Goal: Transaction & Acquisition: Purchase product/service

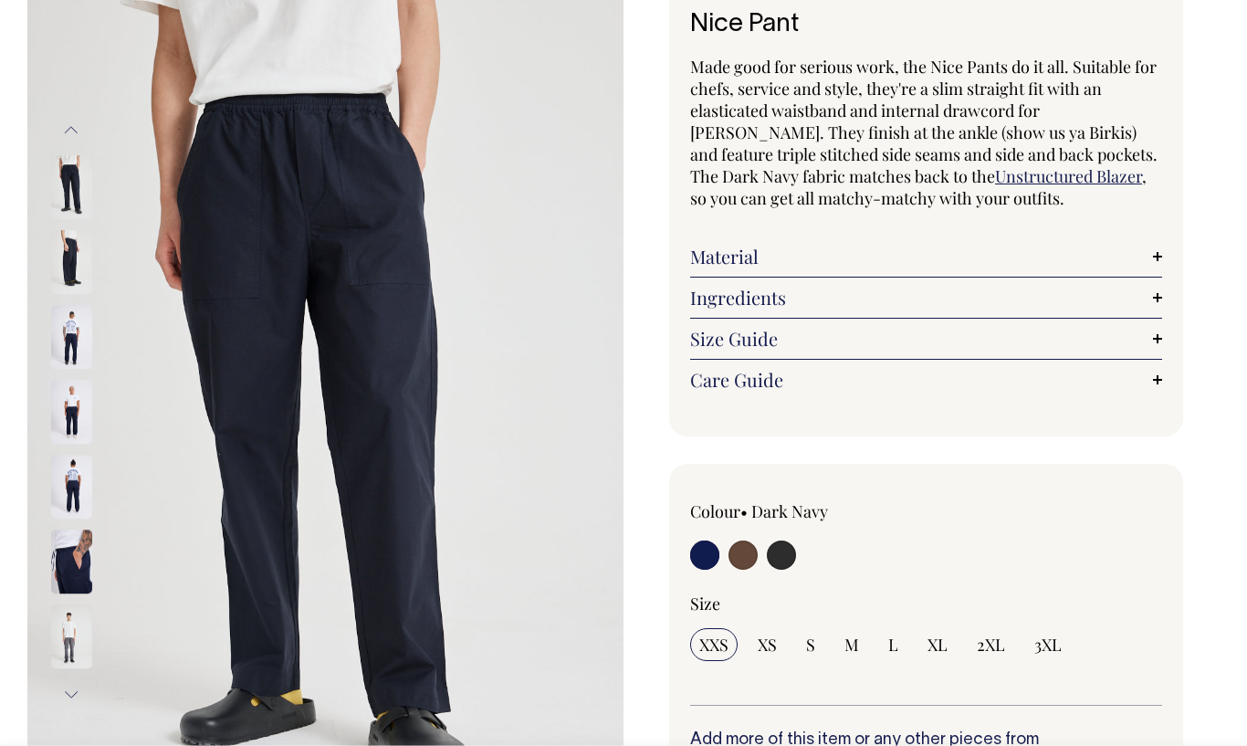
scroll to position [137, 0]
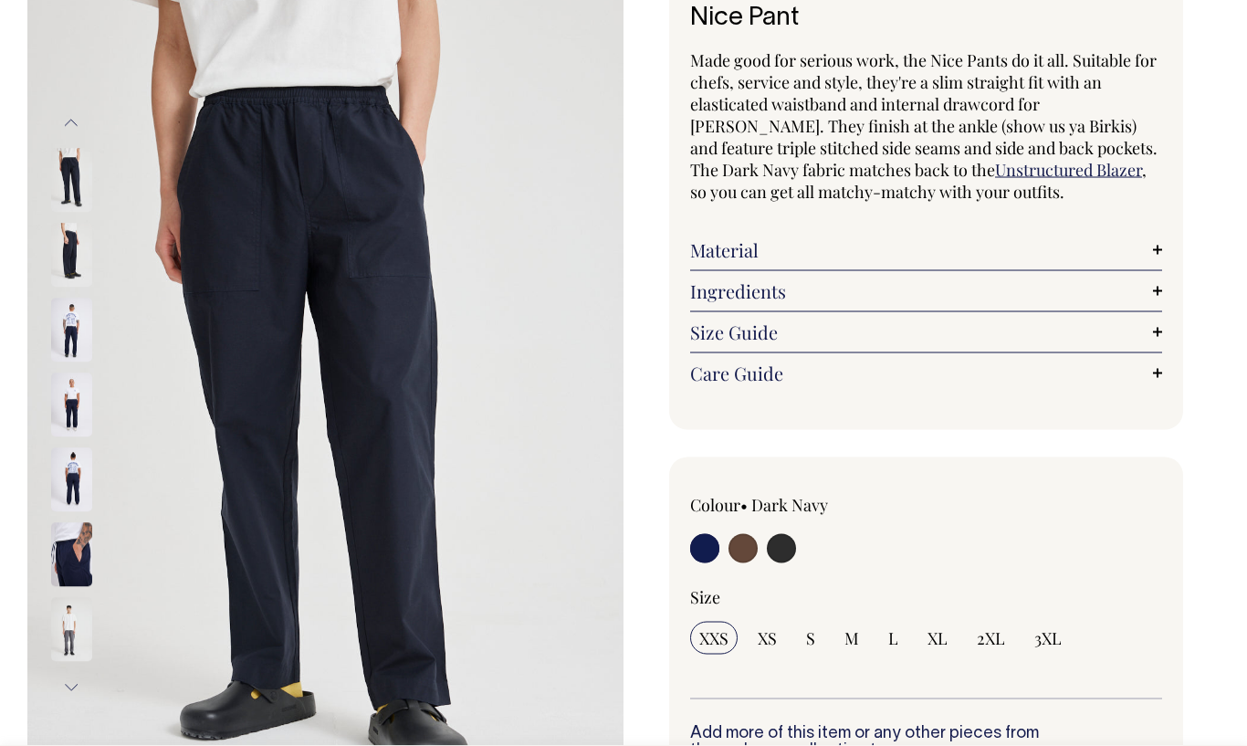
click at [70, 186] on img at bounding box center [71, 182] width 41 height 64
click at [78, 253] on img at bounding box center [71, 257] width 41 height 64
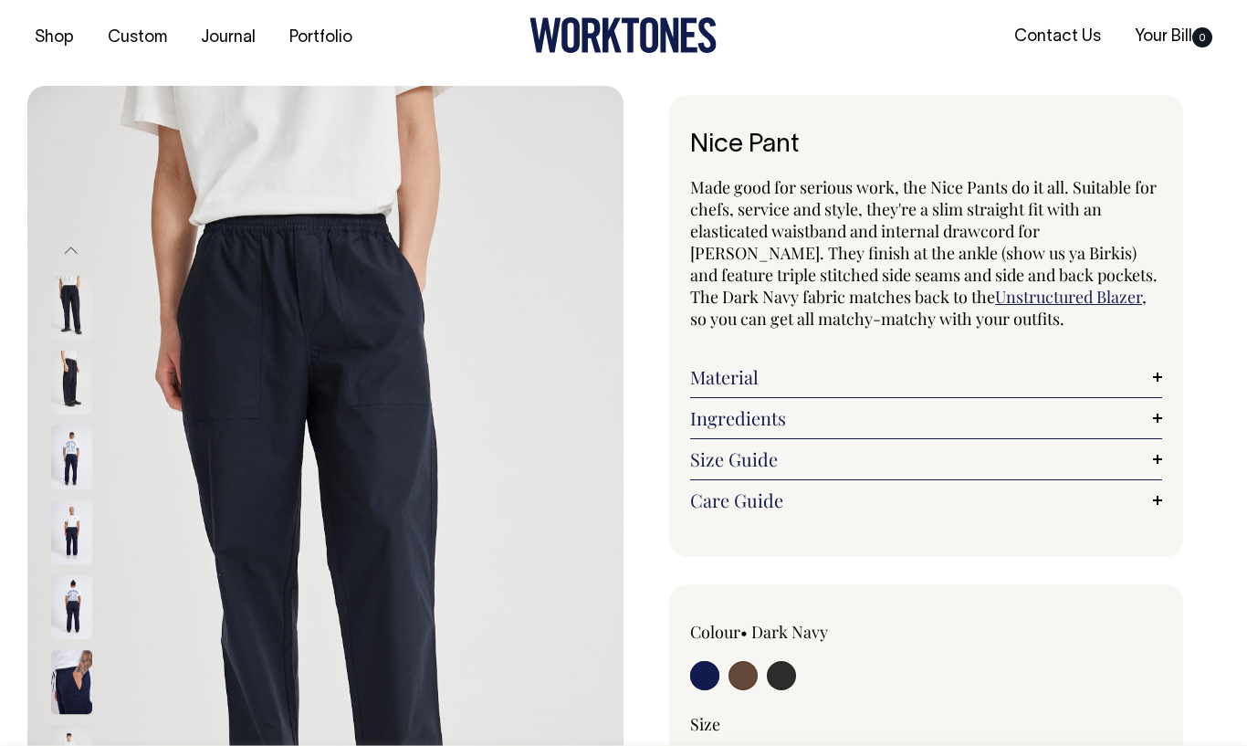
scroll to position [24, 0]
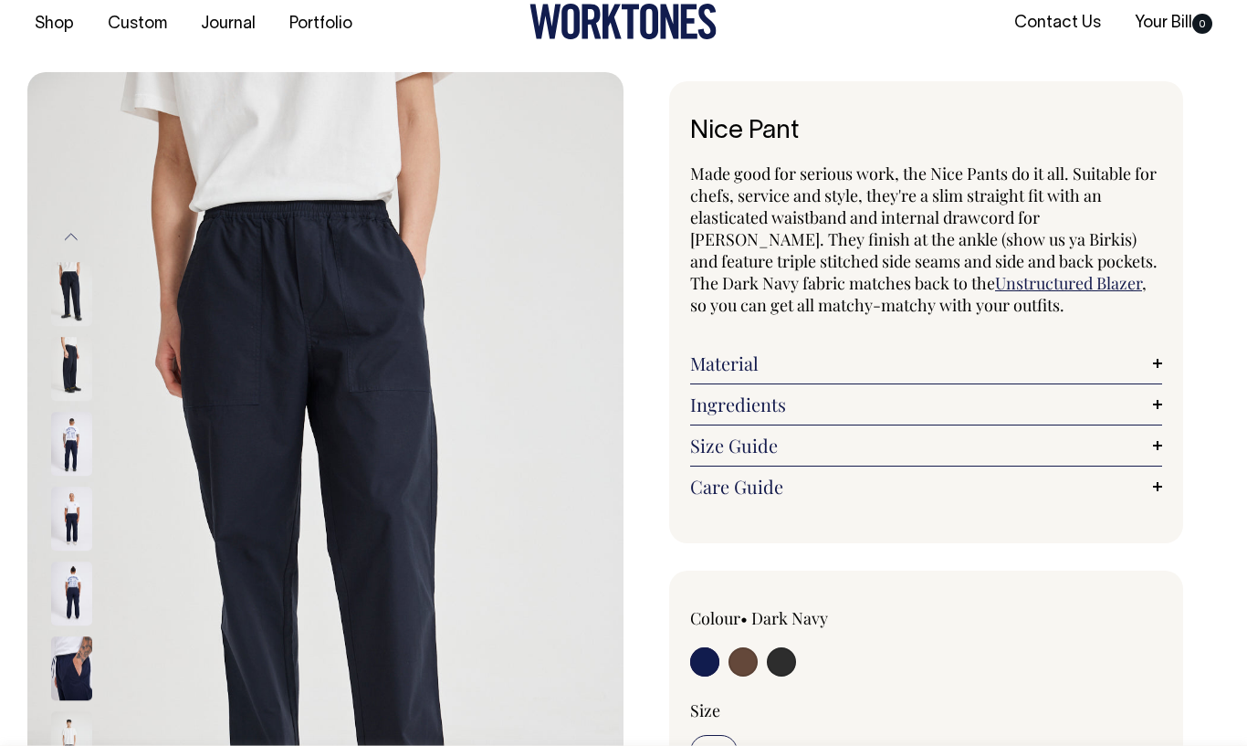
click at [78, 277] on img at bounding box center [71, 295] width 41 height 64
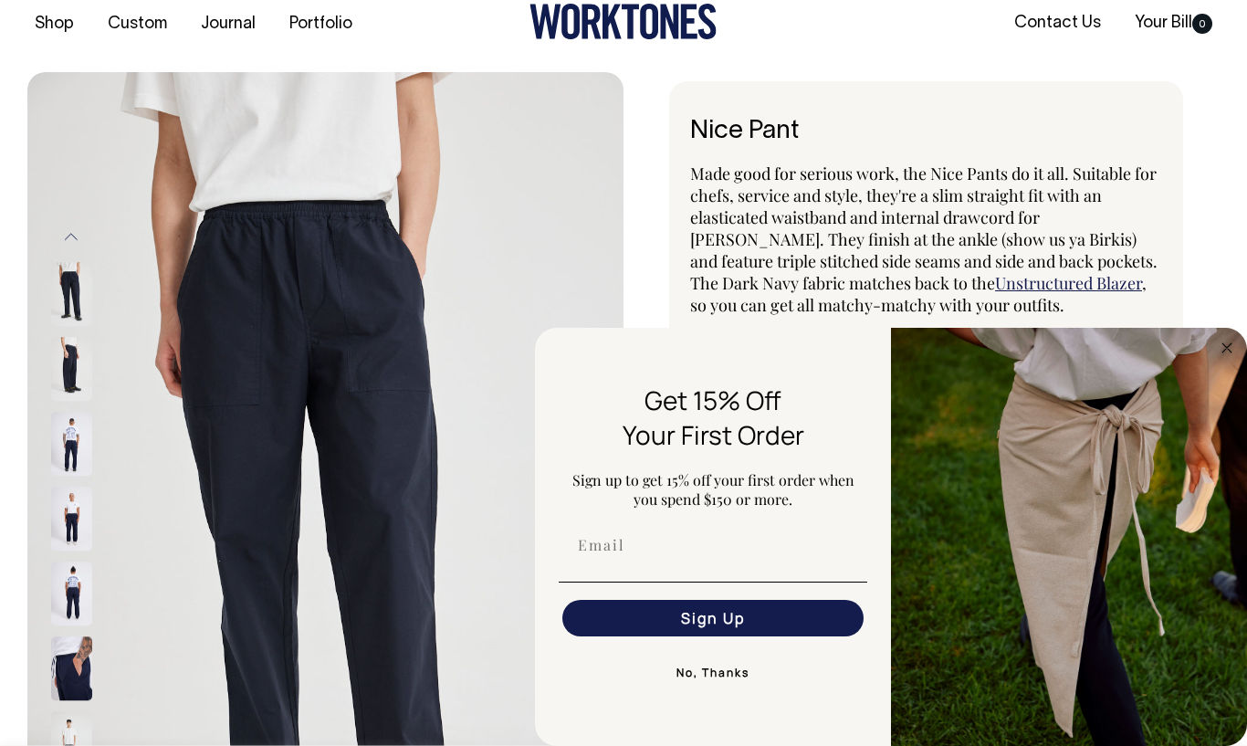
click at [67, 364] on img at bounding box center [71, 370] width 41 height 64
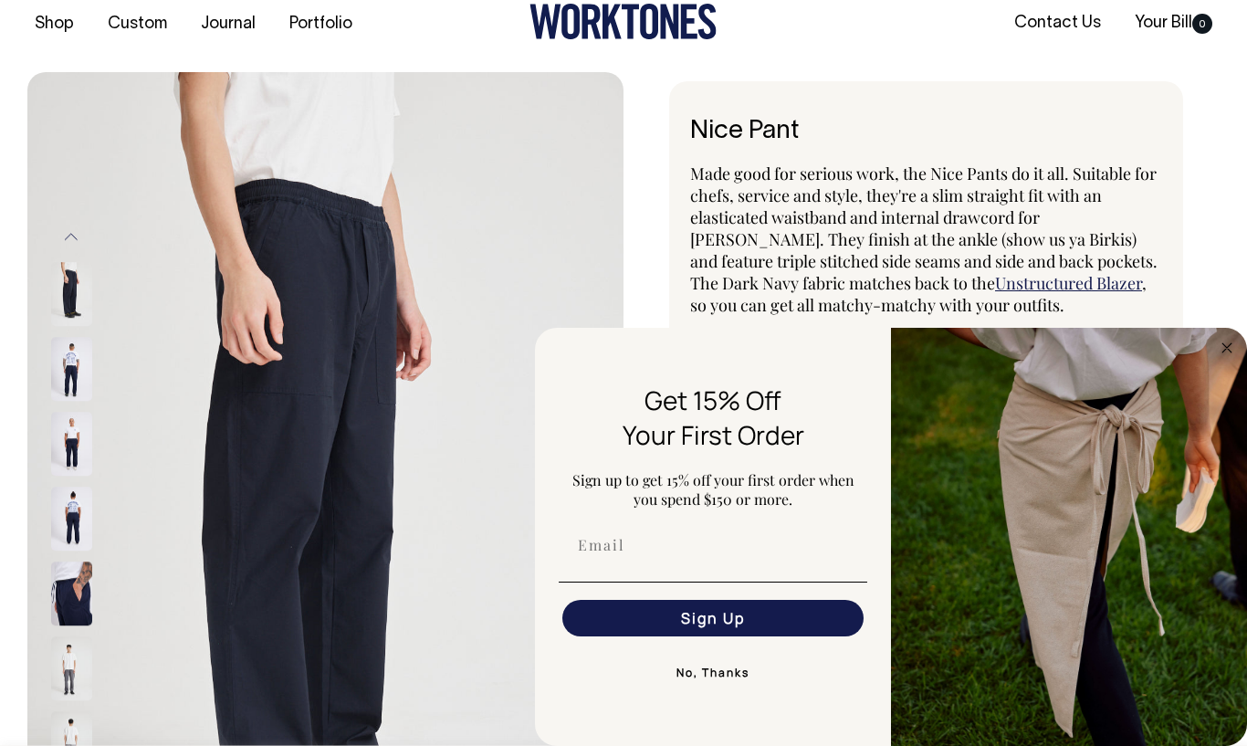
click at [85, 380] on img at bounding box center [71, 370] width 41 height 64
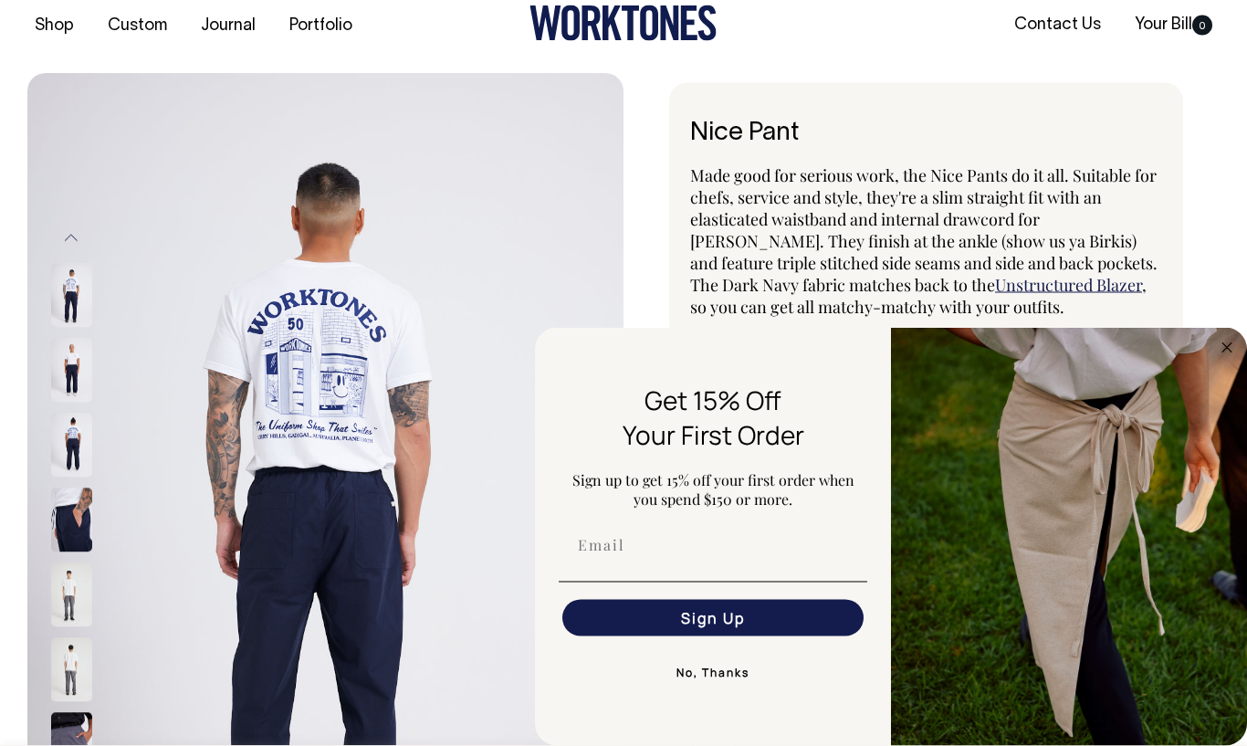
scroll to position [22, 0]
click at [63, 458] on img at bounding box center [71, 446] width 41 height 64
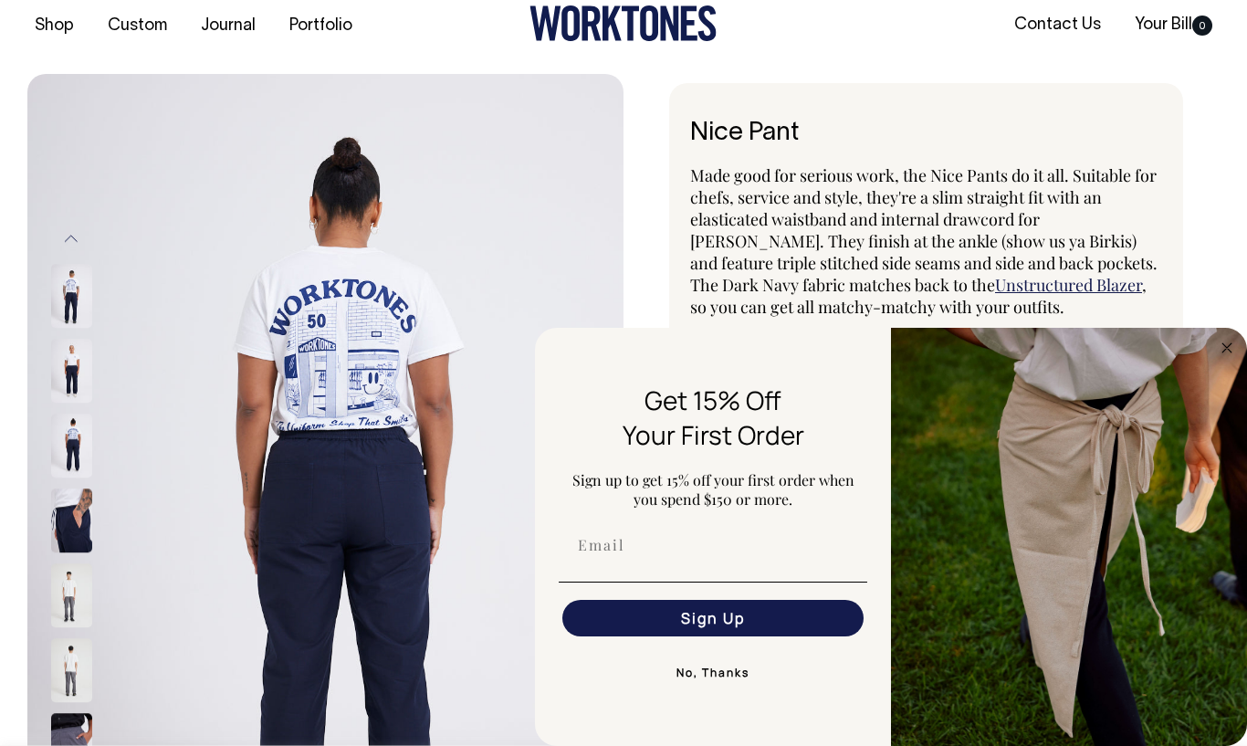
click at [81, 530] on img at bounding box center [71, 521] width 41 height 64
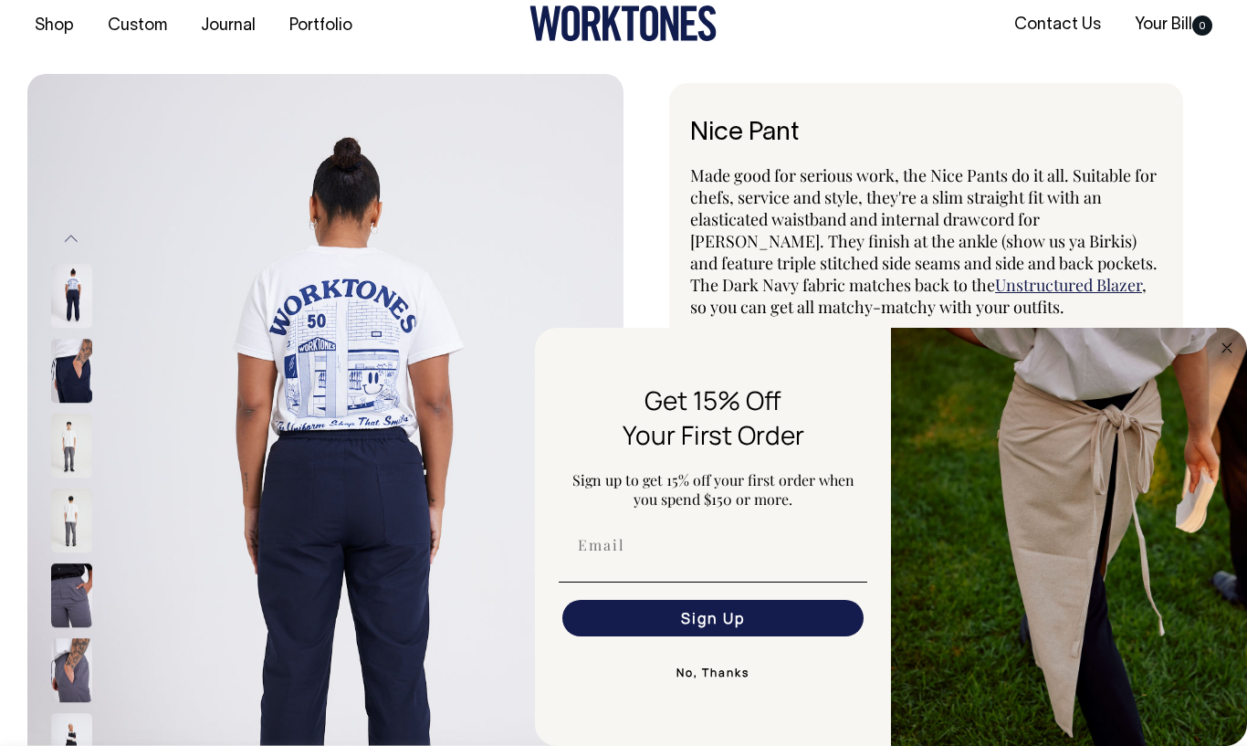
click at [73, 517] on img at bounding box center [71, 521] width 41 height 64
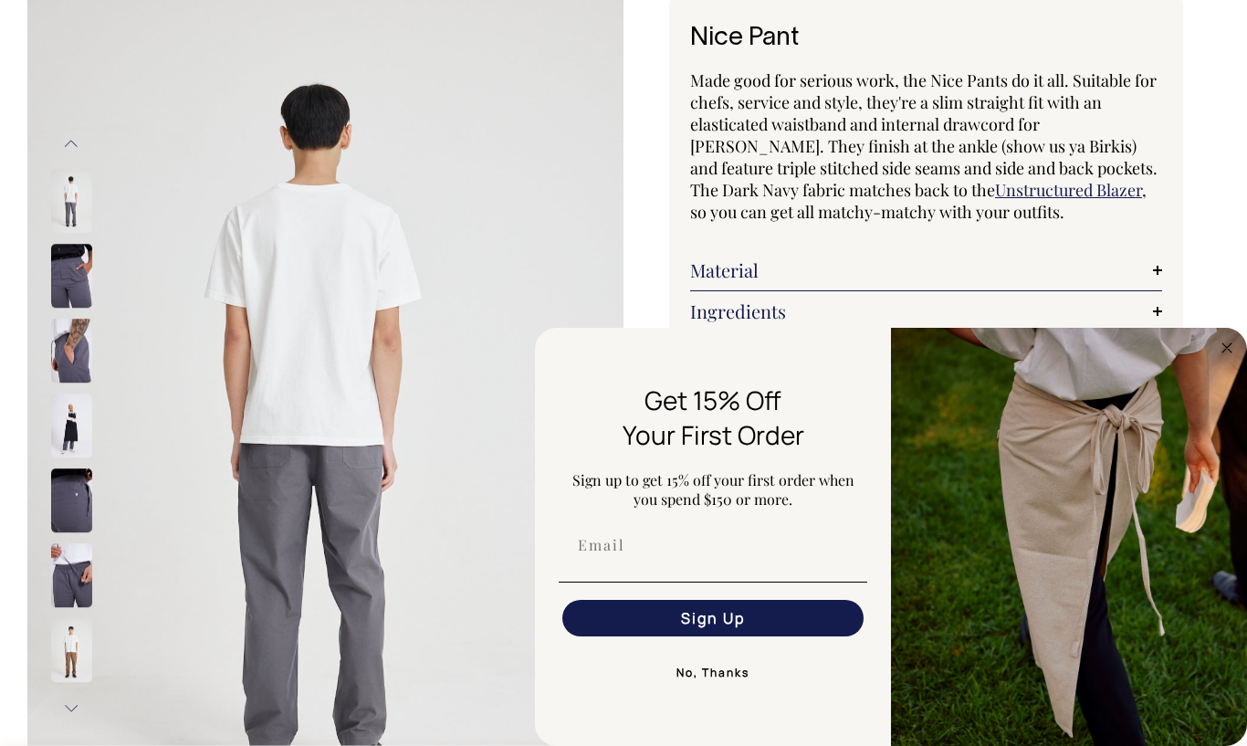
scroll to position [123, 0]
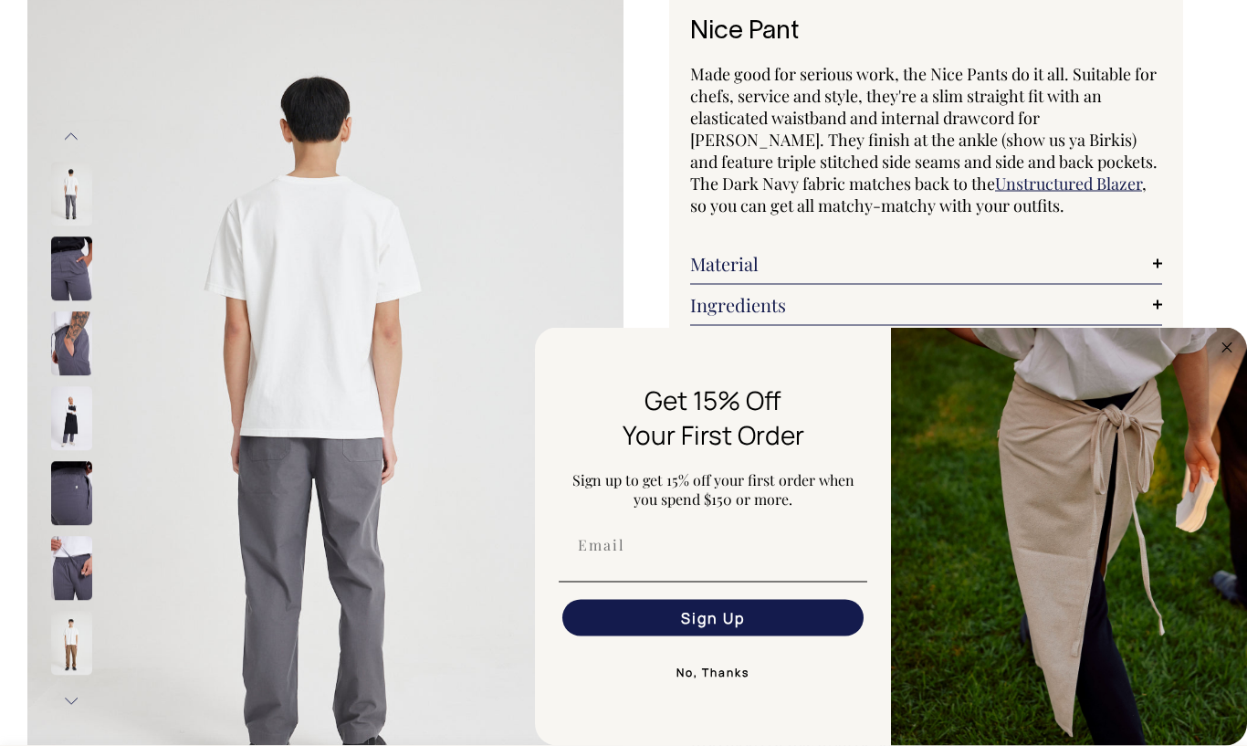
click at [1217, 473] on img "FLYOUT Form" at bounding box center [1069, 537] width 356 height 418
click at [1222, 358] on circle "Close dialog" at bounding box center [1227, 347] width 21 height 21
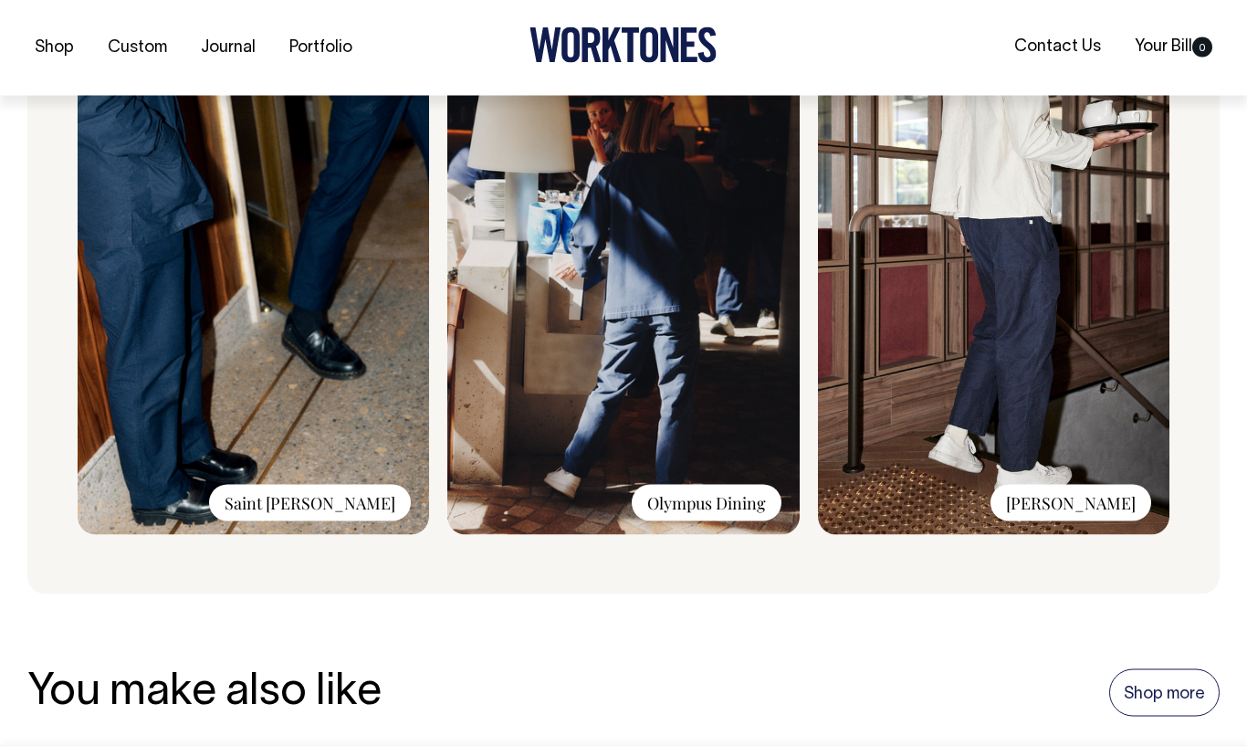
scroll to position [1579, 0]
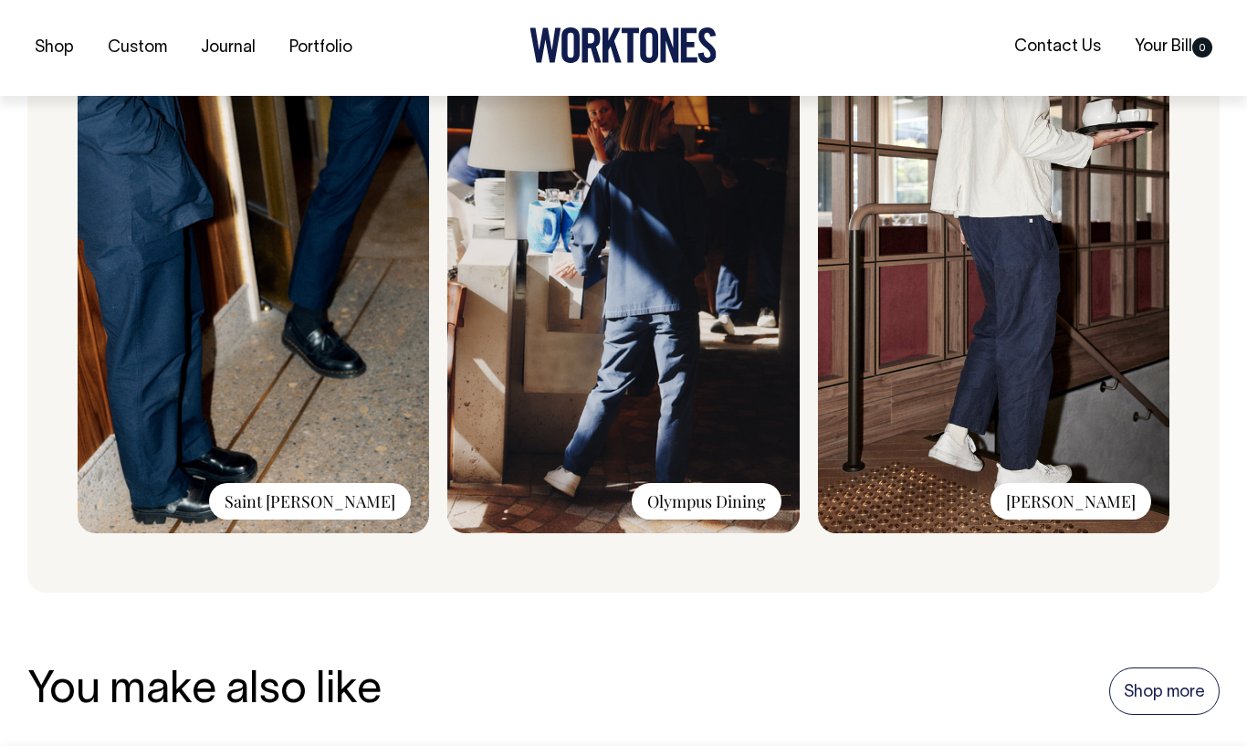
click at [700, 381] on img at bounding box center [622, 289] width 351 height 488
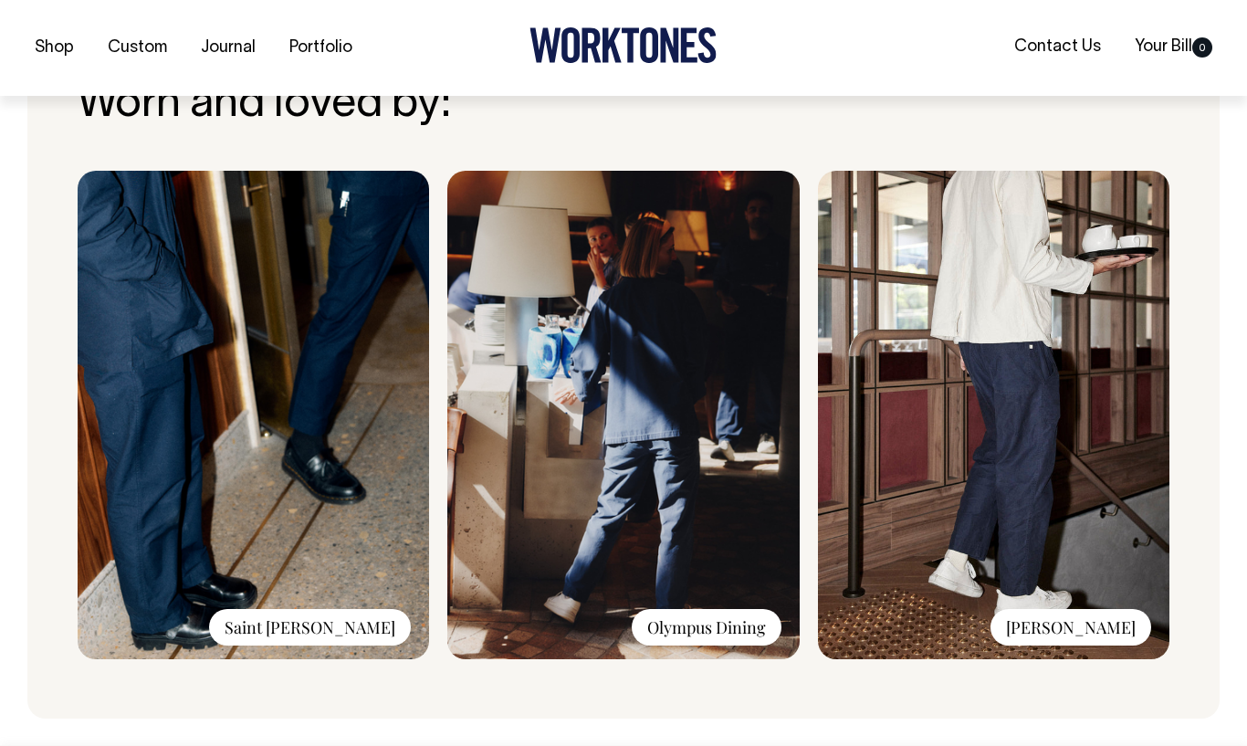
scroll to position [1441, 0]
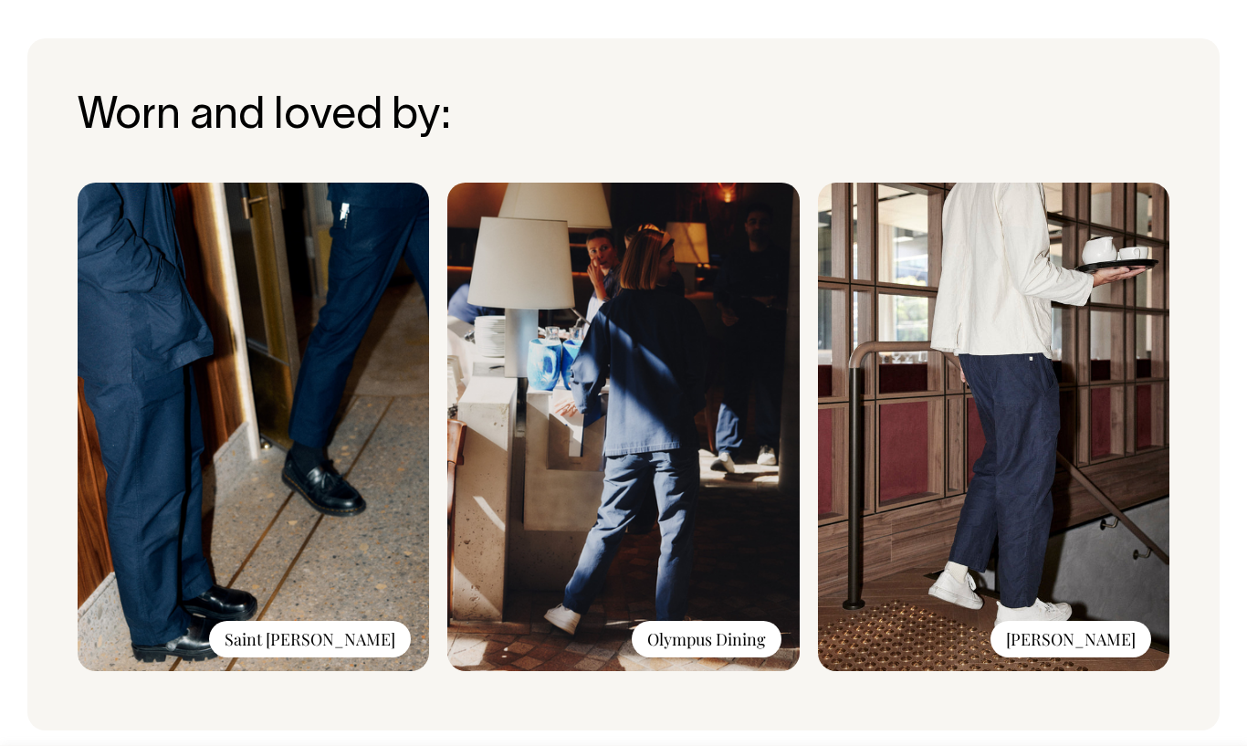
click at [711, 615] on img at bounding box center [622, 427] width 351 height 488
click at [677, 397] on img at bounding box center [622, 427] width 351 height 488
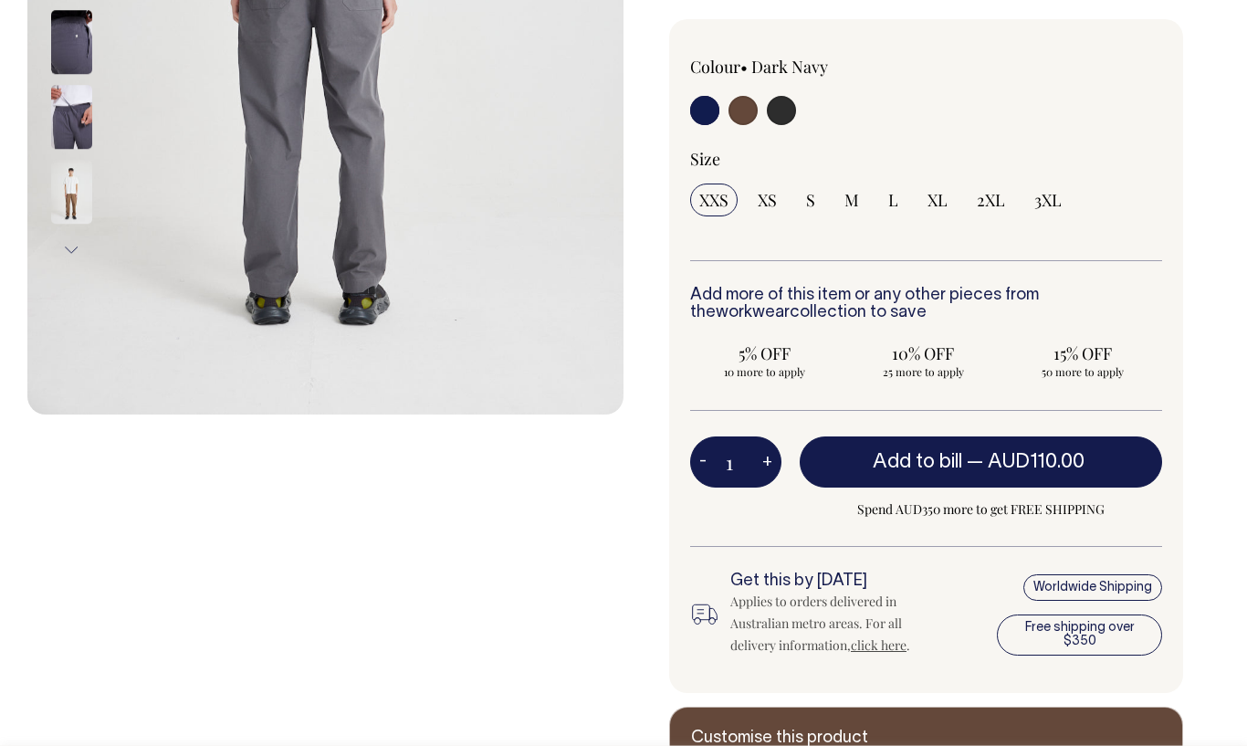
scroll to position [0, 0]
